Goal: Task Accomplishment & Management: Use online tool/utility

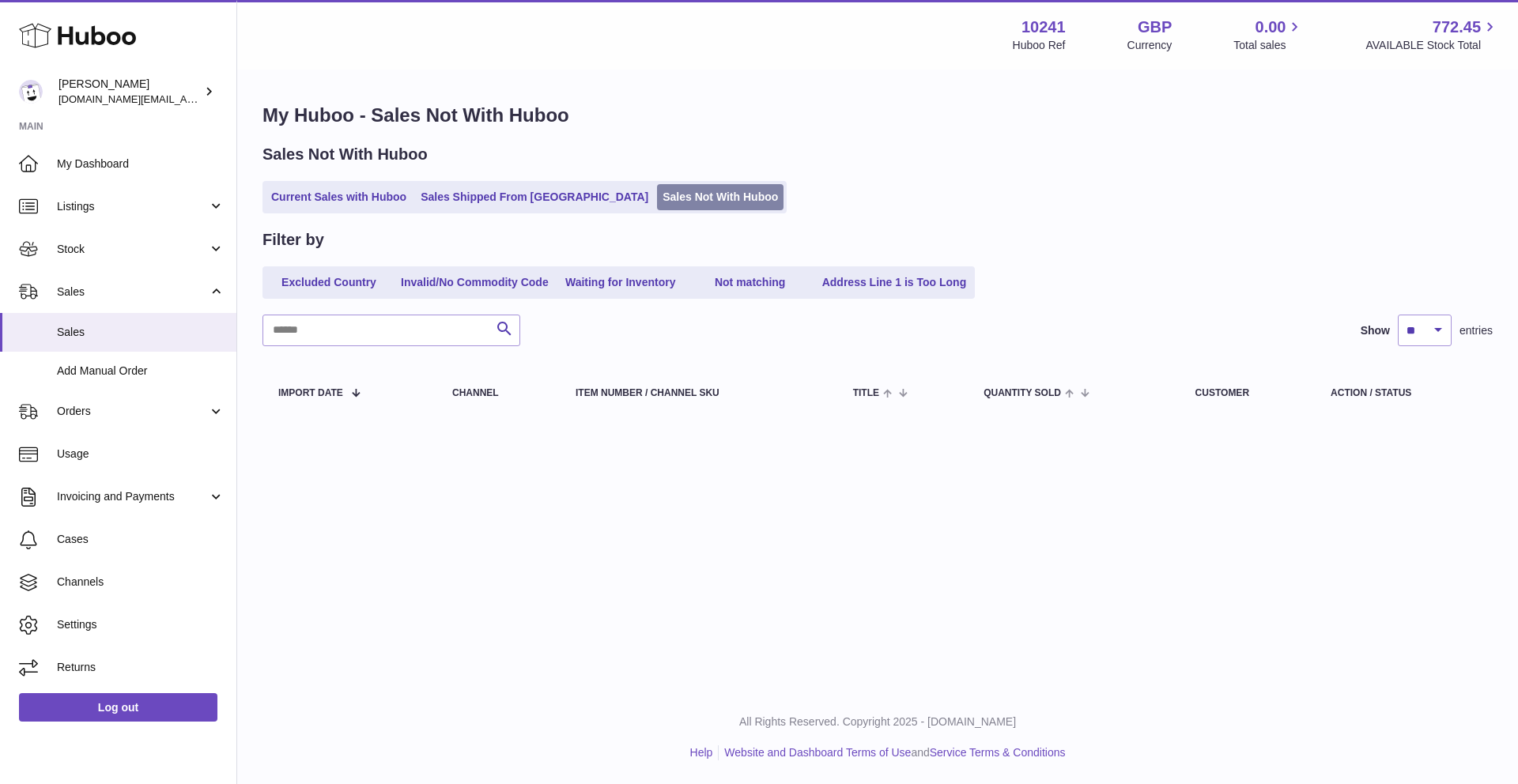
click at [657, 197] on link "Sales Not With Huboo" at bounding box center [720, 196] width 126 height 26
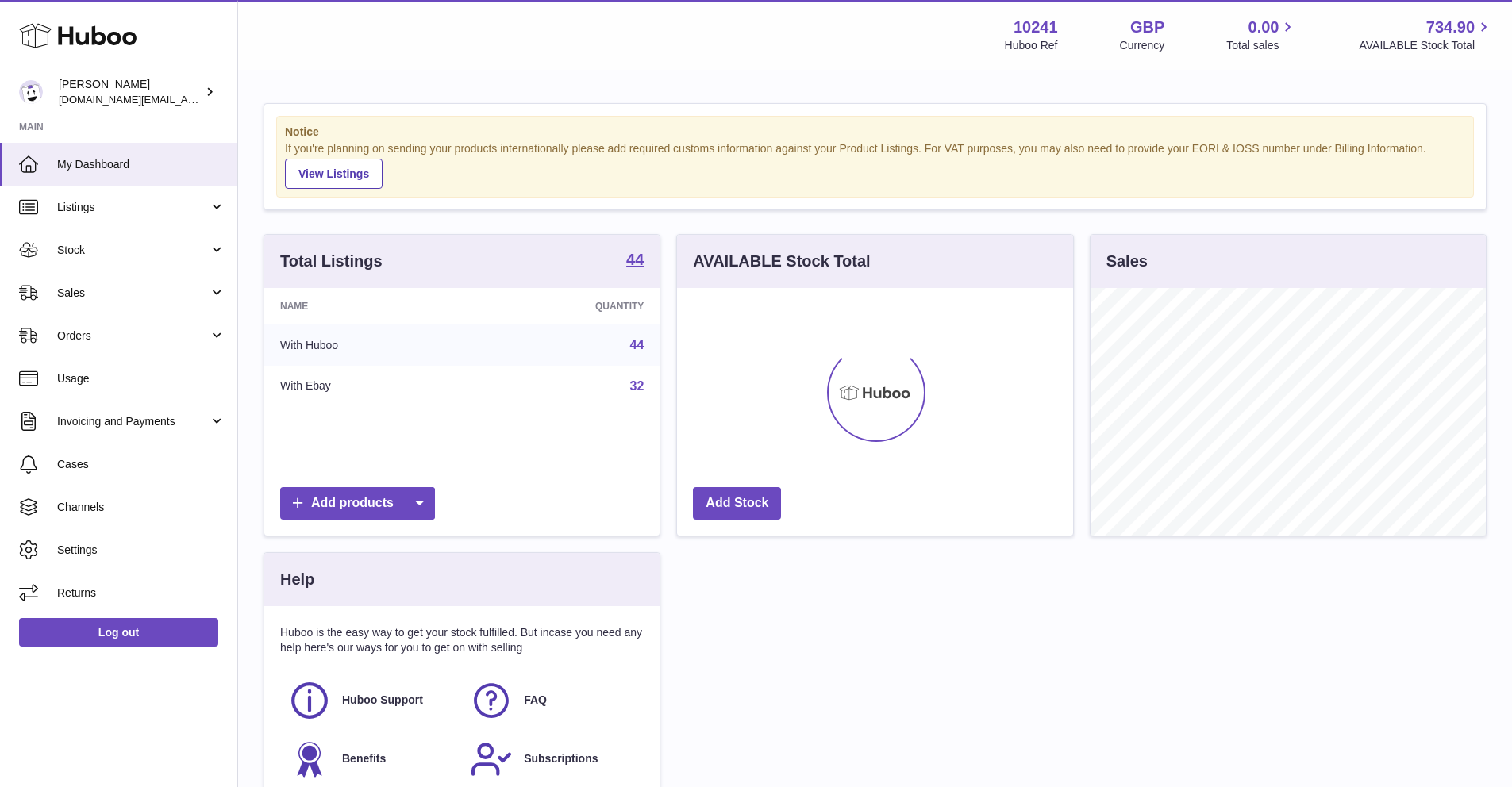
scroll to position [248, 395]
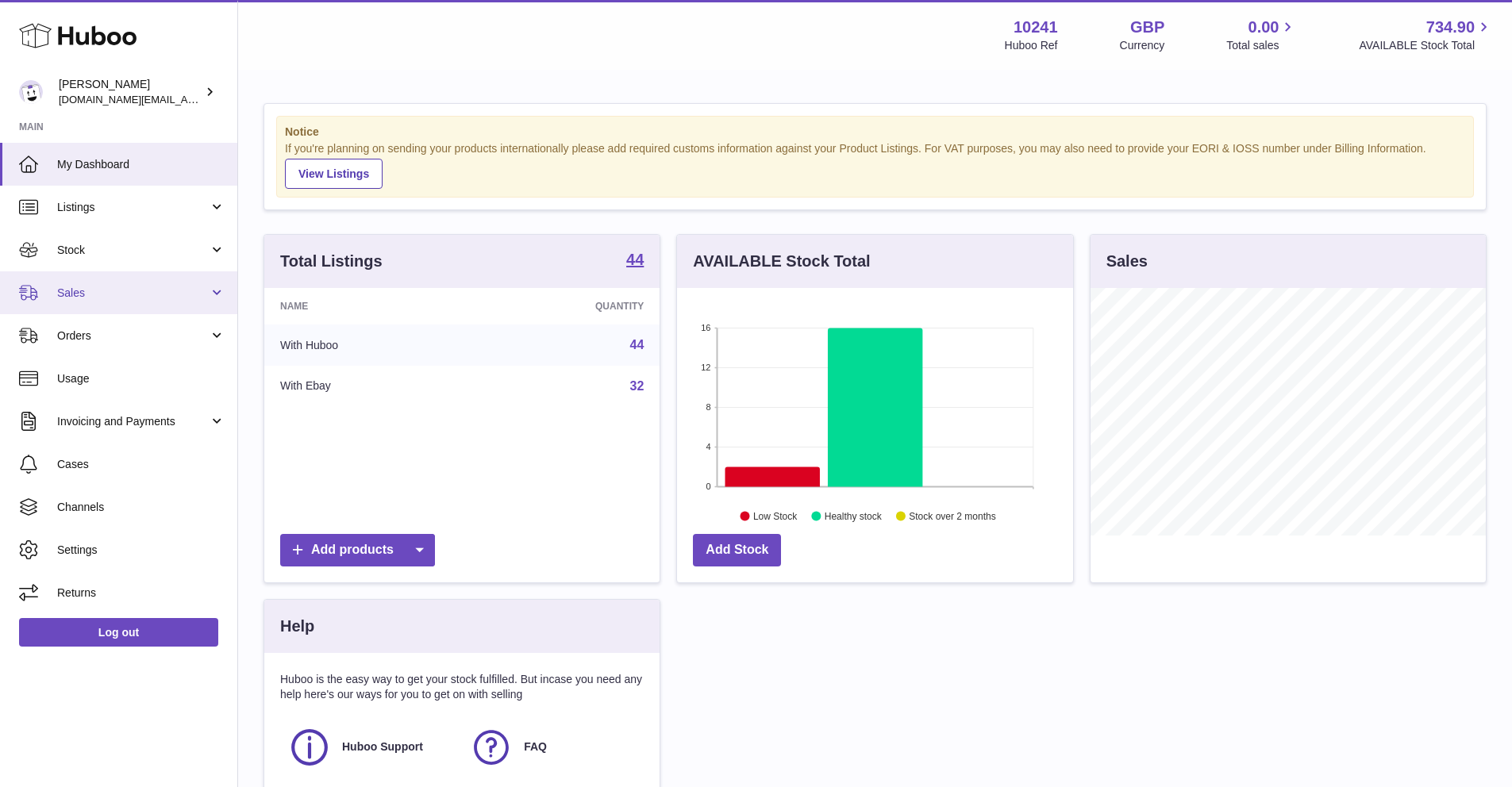
click at [75, 306] on link "Sales" at bounding box center [118, 292] width 237 height 43
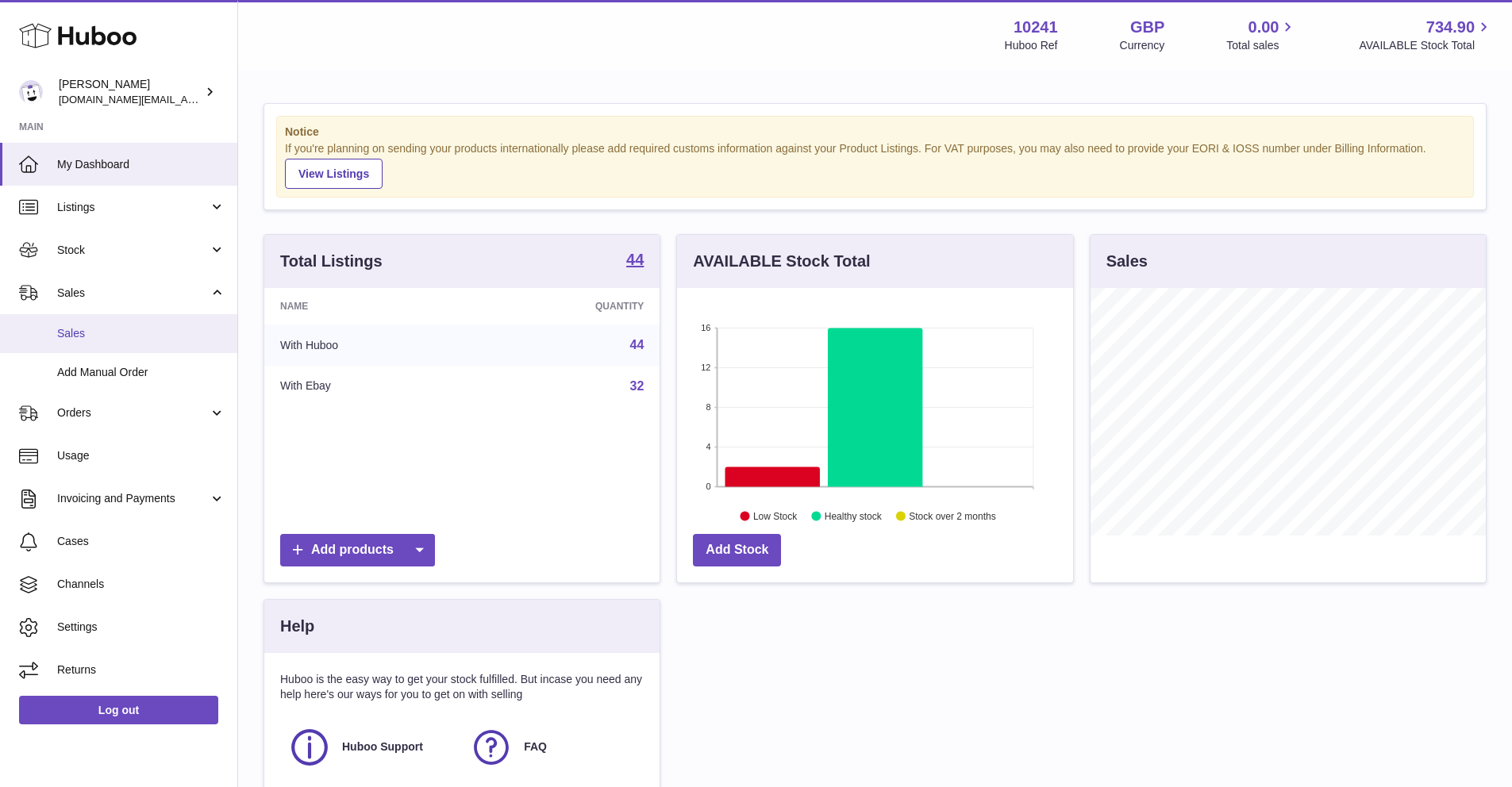
click at [82, 332] on span "Sales" at bounding box center [140, 333] width 168 height 15
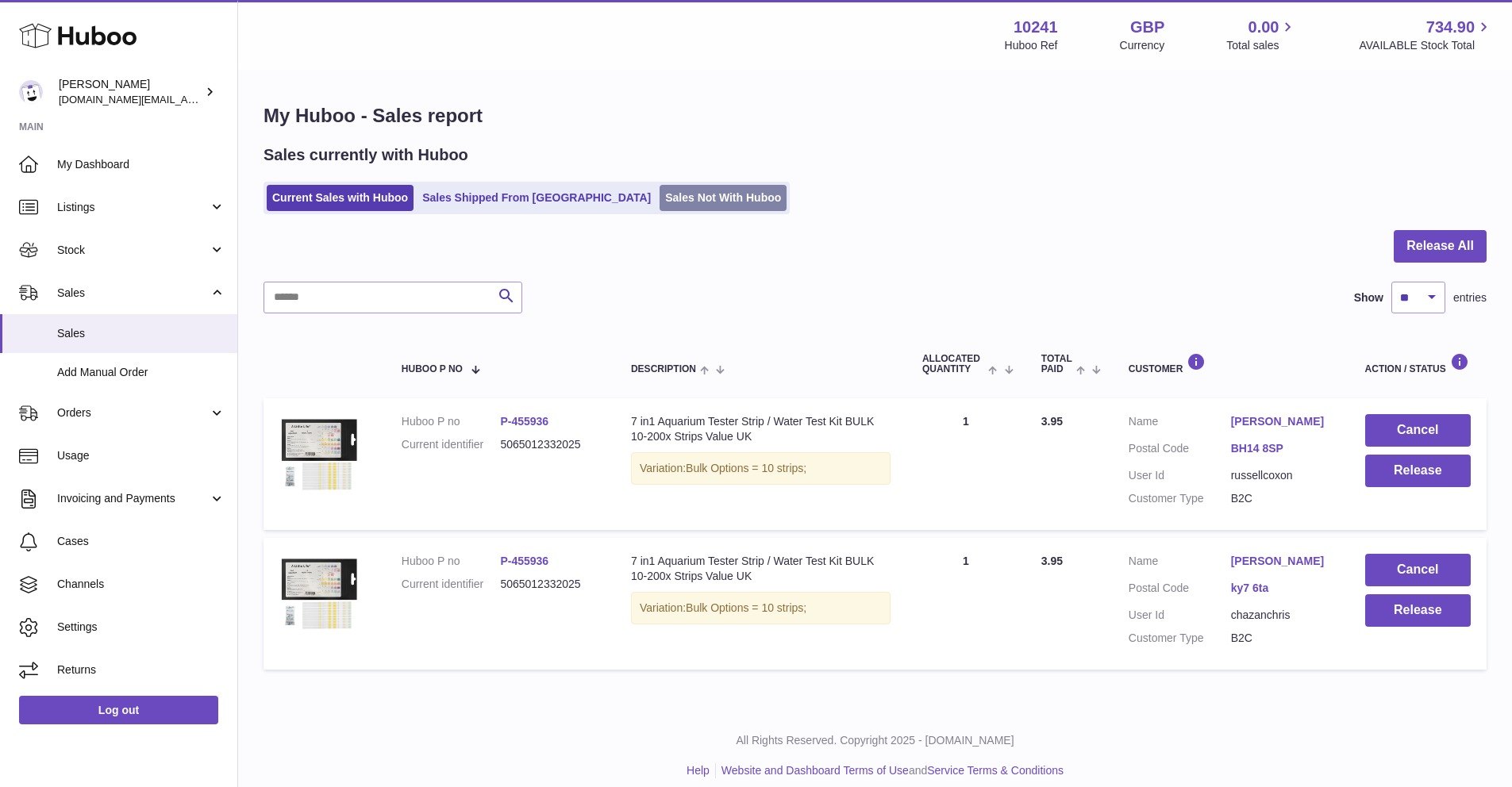
click at [659, 195] on link "Sales Not With Huboo" at bounding box center [723, 197] width 127 height 26
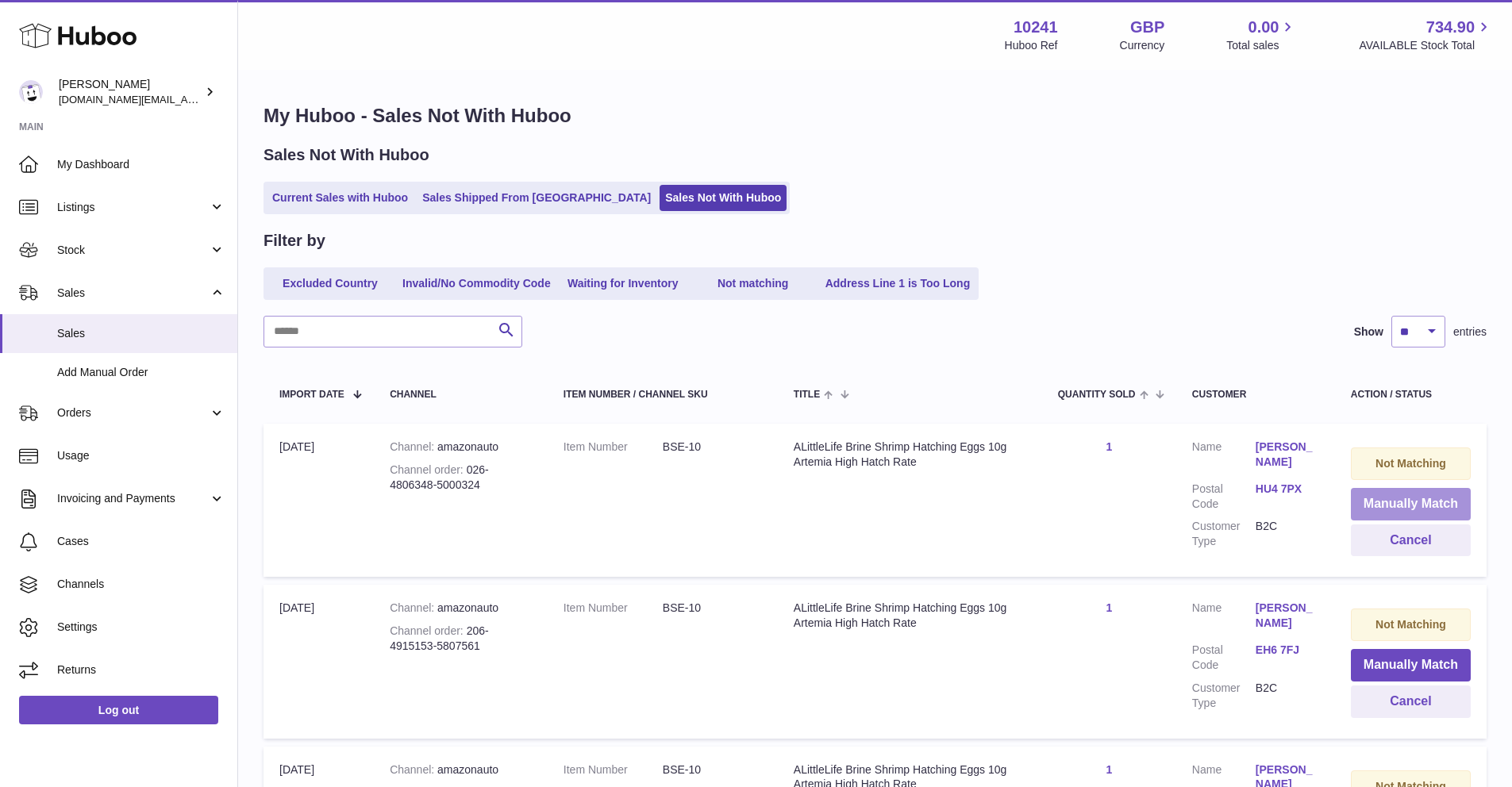
click at [1381, 490] on button "Manually Match" at bounding box center [1410, 504] width 120 height 33
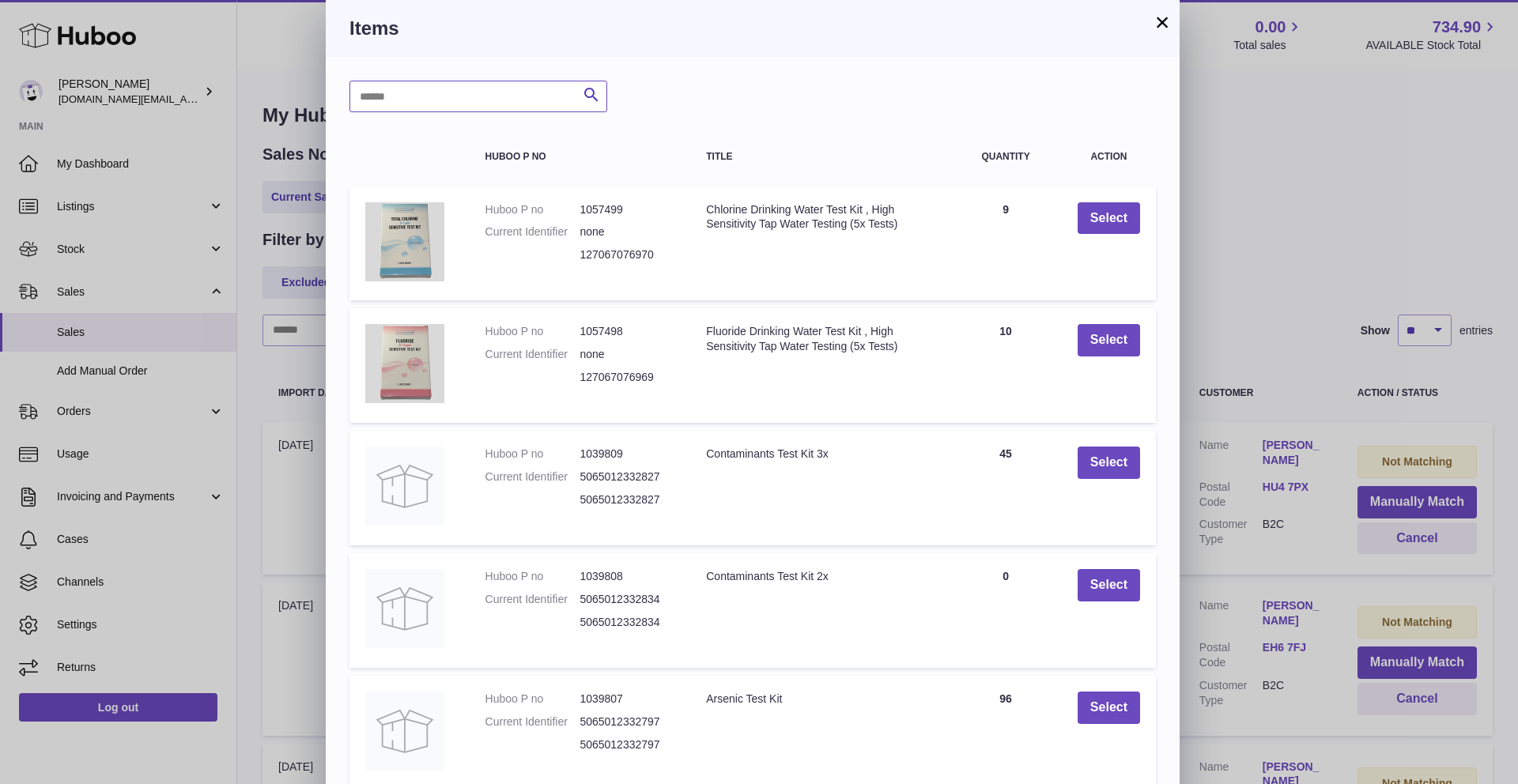
click at [506, 101] on input "text" at bounding box center [478, 96] width 258 height 32
type input "*****"
click at [597, 87] on icon "submit" at bounding box center [592, 95] width 19 height 20
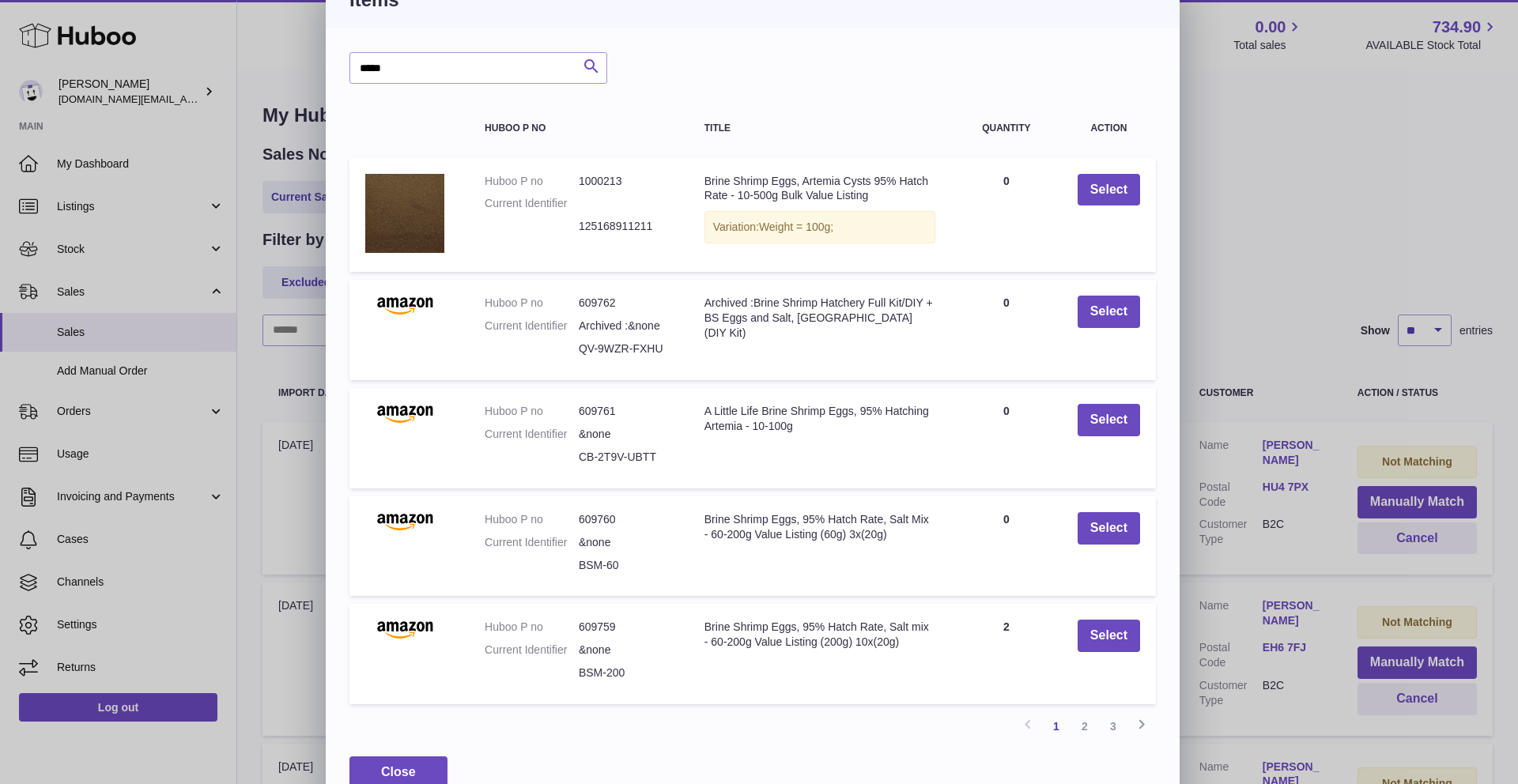
scroll to position [34, 0]
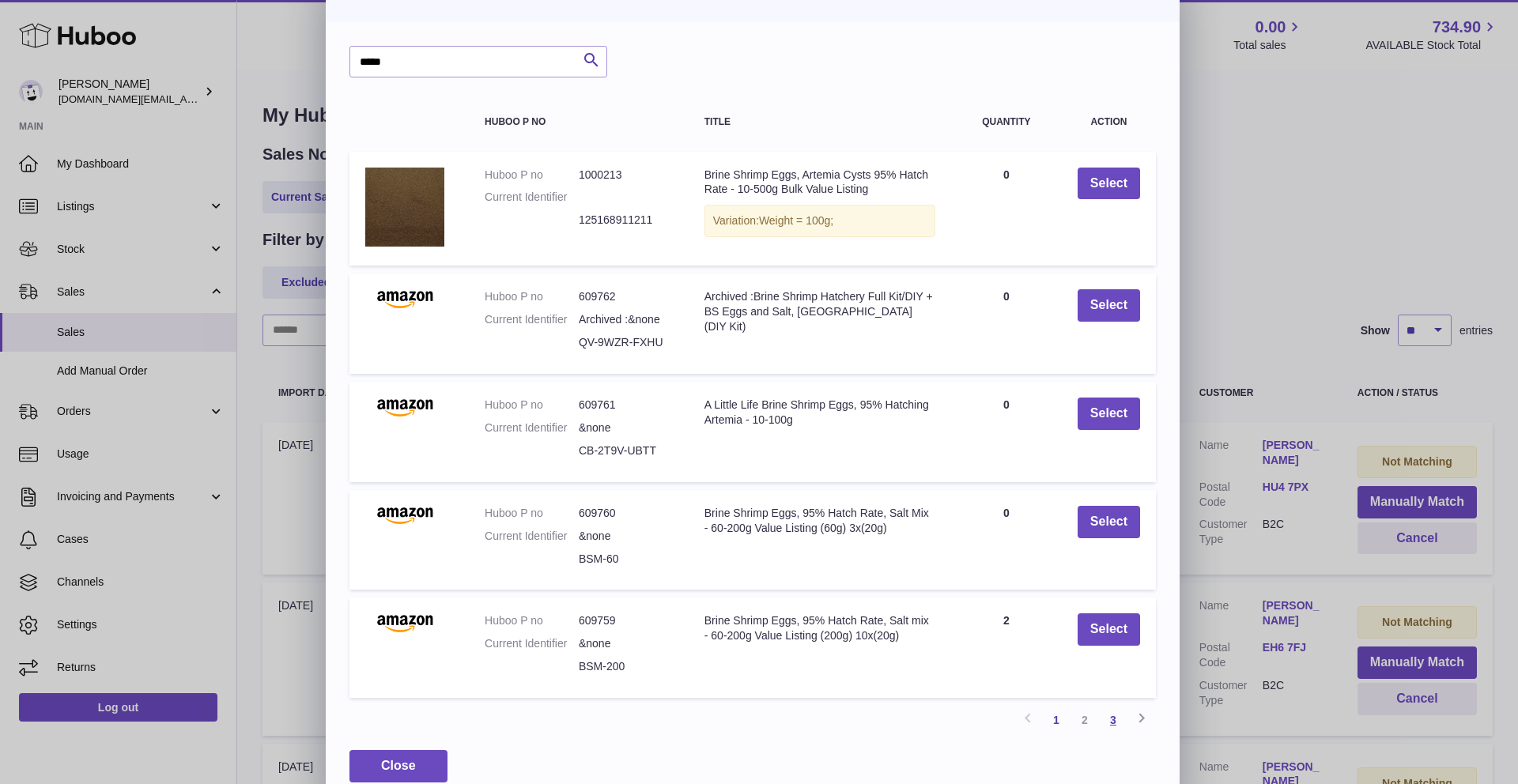
click at [1122, 724] on link "3" at bounding box center [1114, 720] width 29 height 29
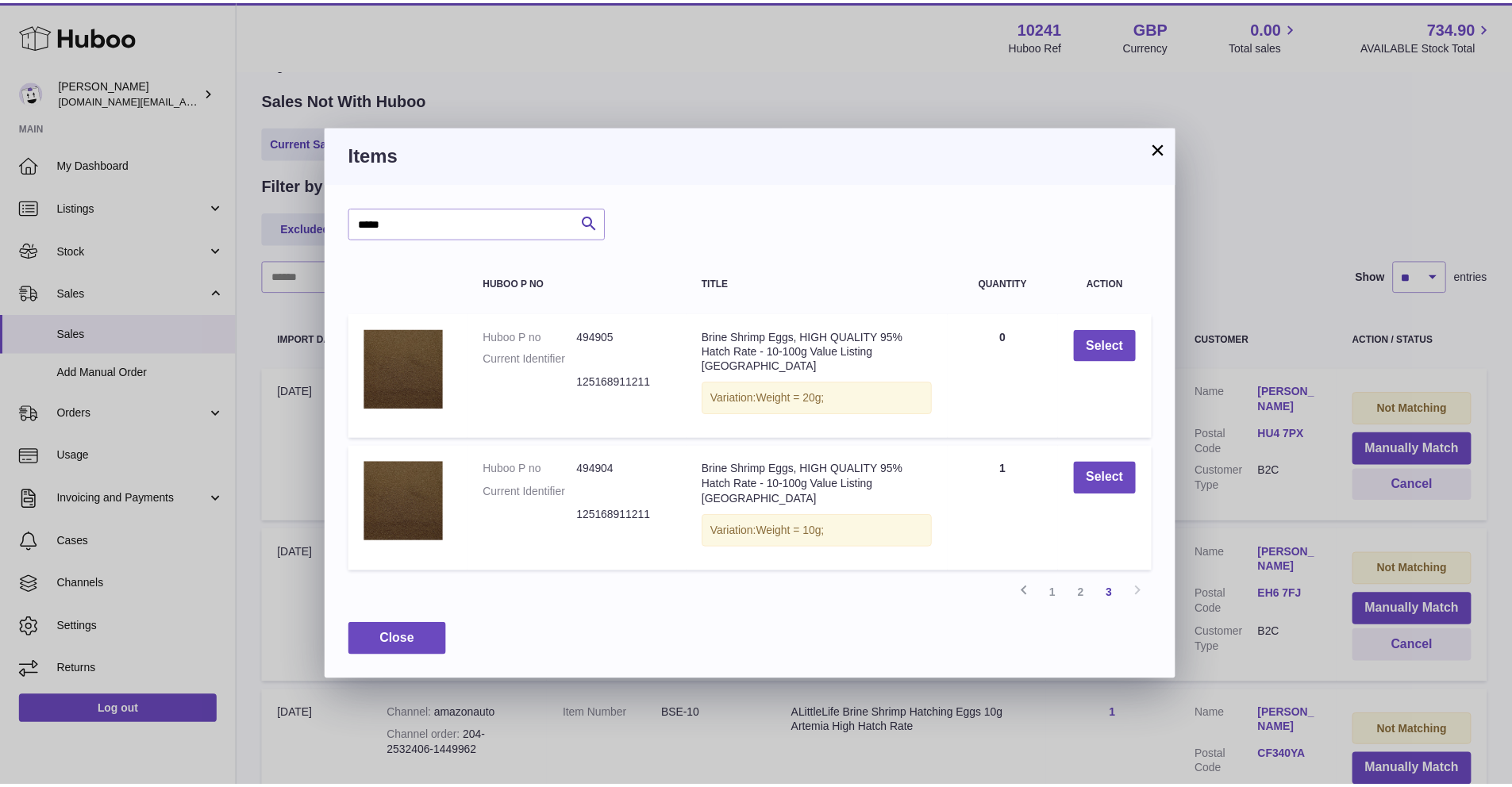
scroll to position [71, 0]
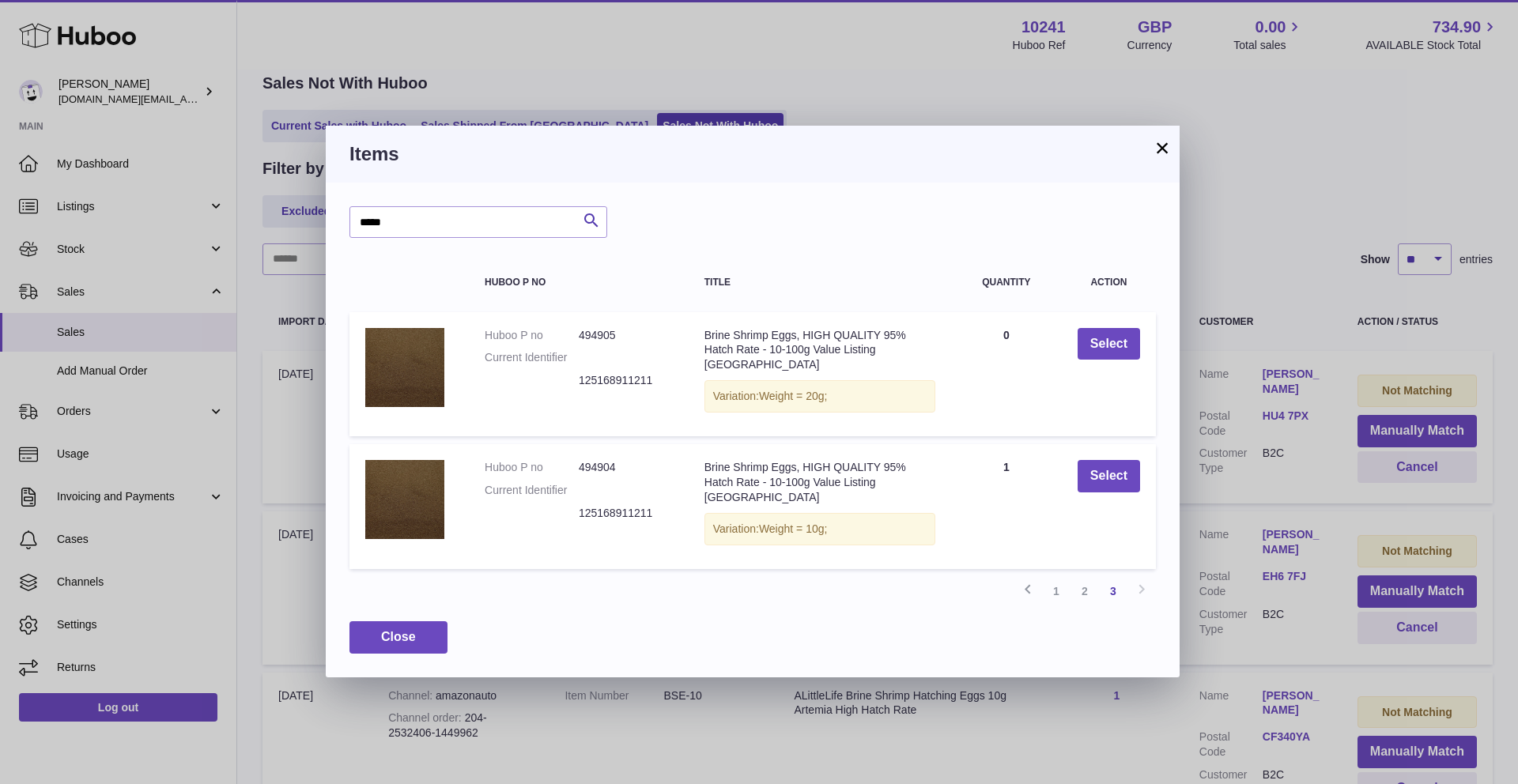
click at [1155, 154] on button "×" at bounding box center [1163, 148] width 19 height 19
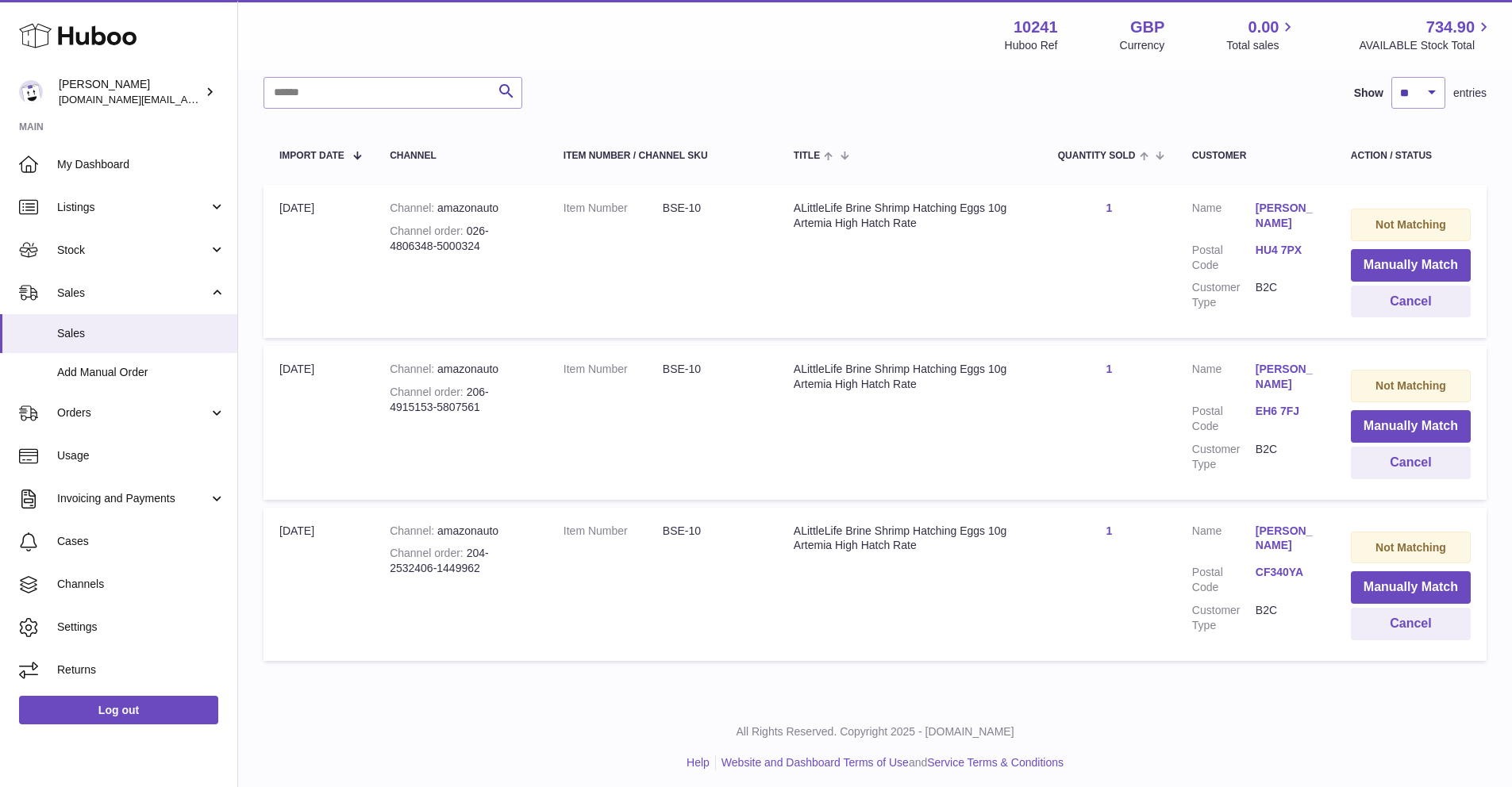
scroll to position [241, 0]
click at [646, 302] on td "Item Number BSE-10" at bounding box center [662, 258] width 230 height 153
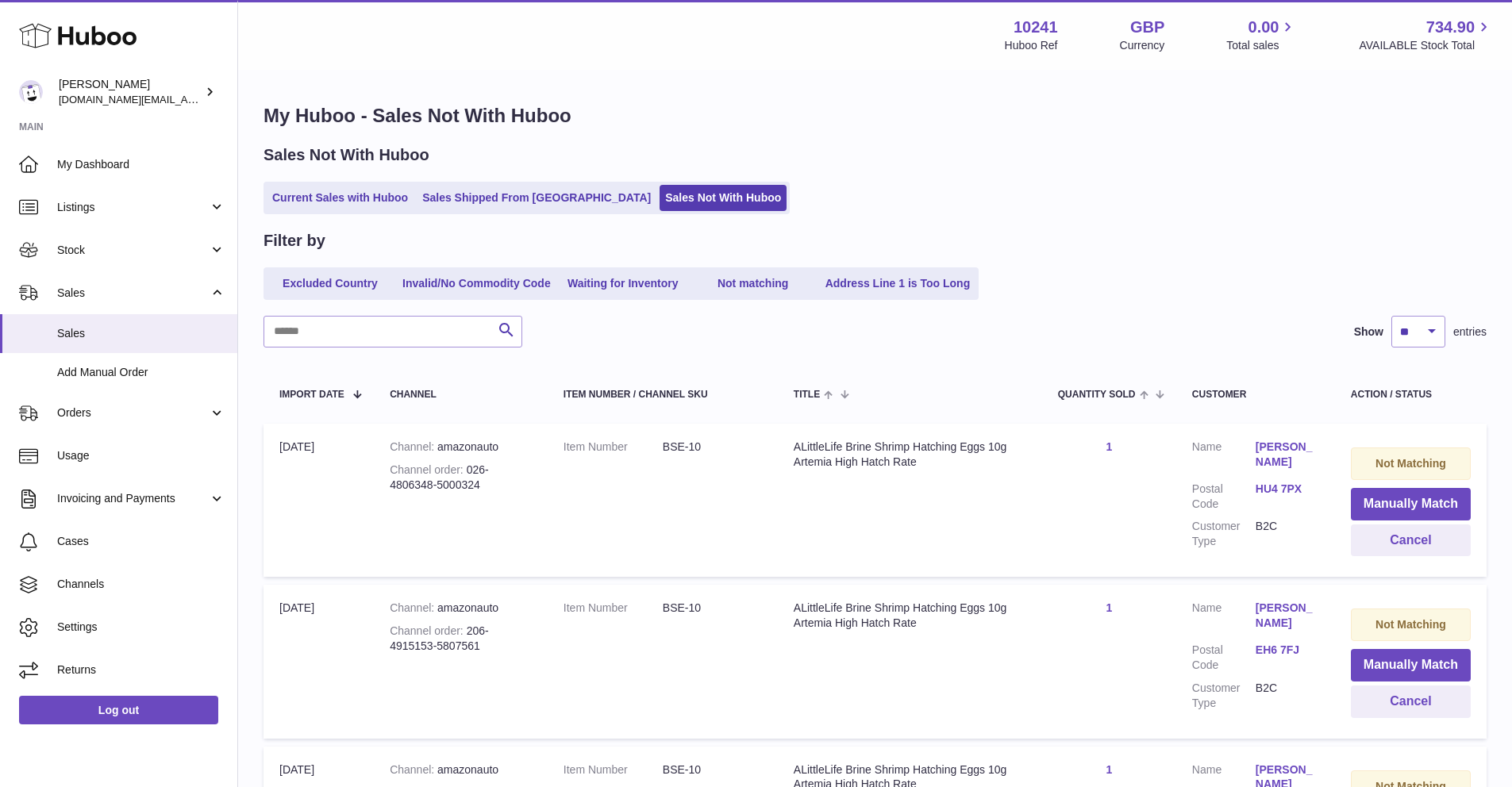
scroll to position [0, 0]
click at [389, 212] on ul "Current Sales with Huboo Sales Shipped From Huboo Sales Not With Huboo" at bounding box center [526, 198] width 526 height 33
click at [389, 211] on ul "Current Sales with Huboo Sales Shipped From Huboo Sales Not With Huboo" at bounding box center [526, 198] width 526 height 33
click at [389, 209] on link "Current Sales with Huboo" at bounding box center [339, 197] width 147 height 26
